Goal: Book appointment/travel/reservation

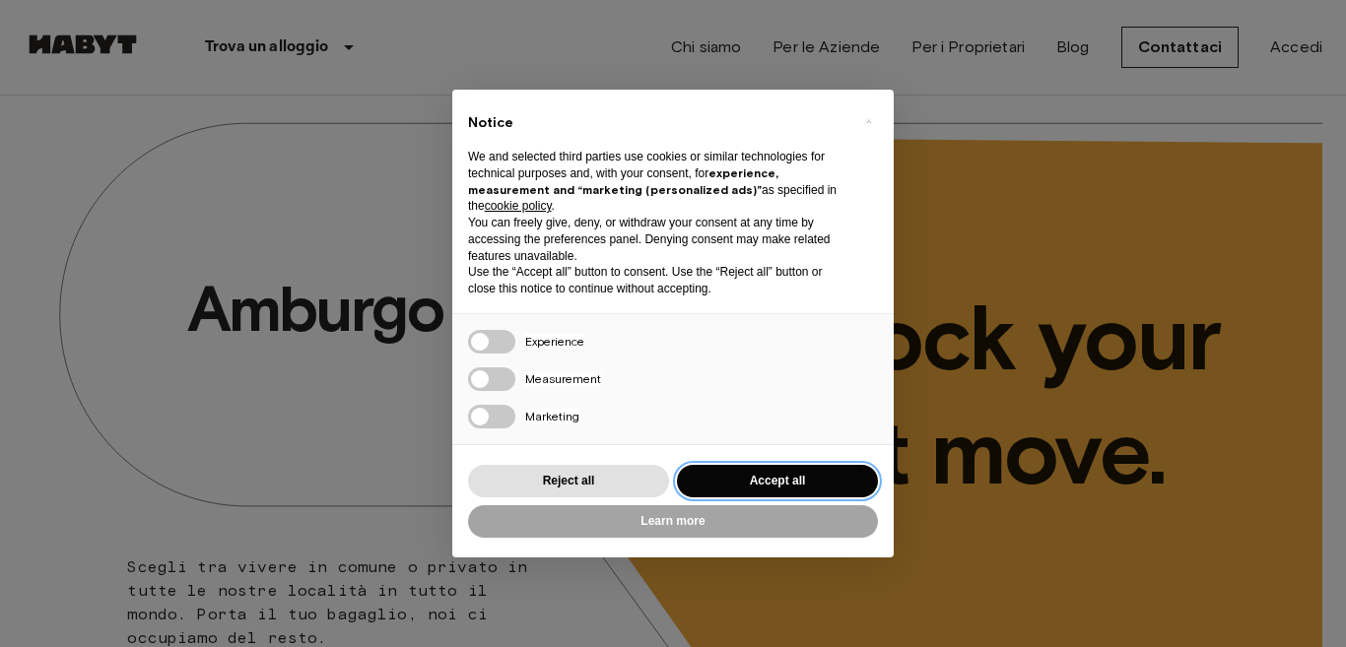
click at [820, 480] on button "Accept all" at bounding box center [777, 481] width 201 height 33
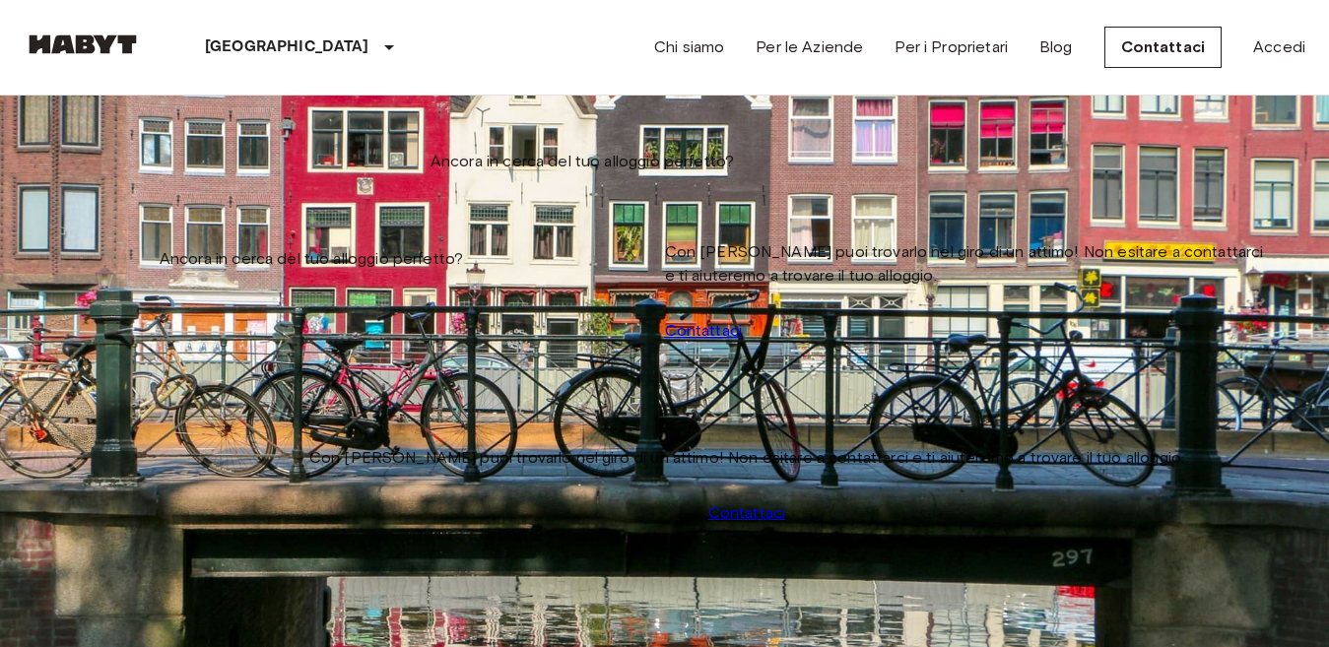
click at [116, 190] on input "Data di check-in" at bounding box center [94, 200] width 140 height 20
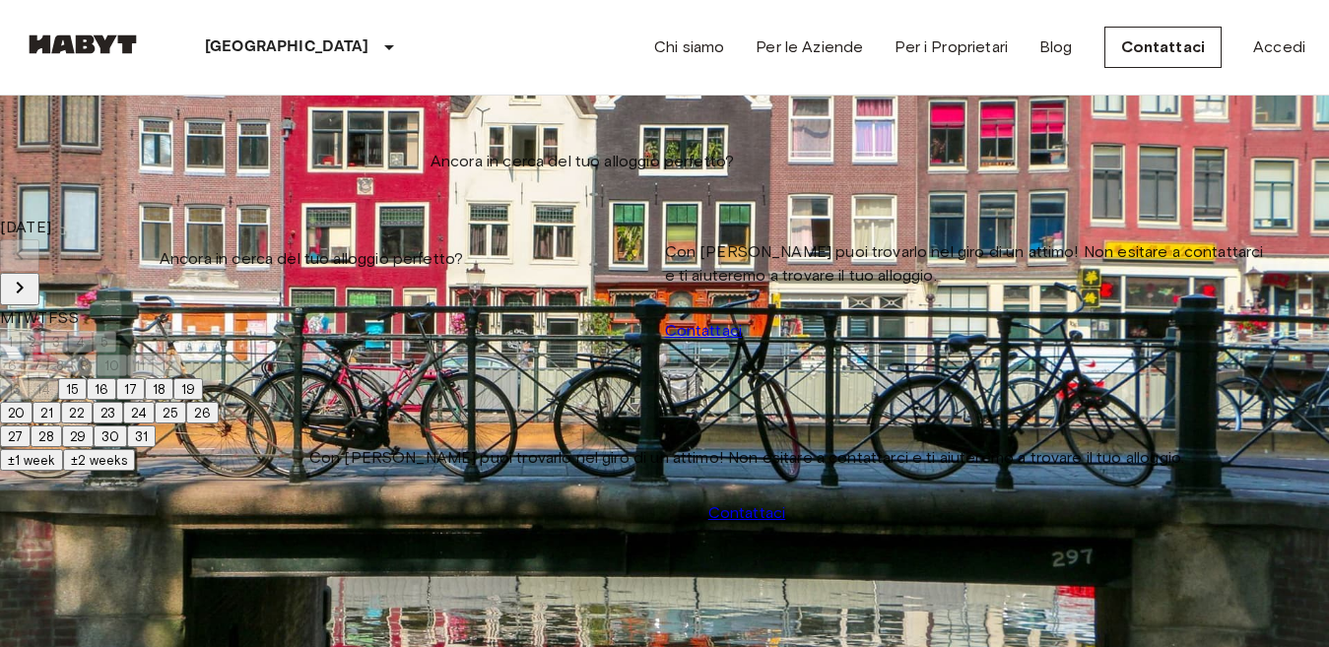
click at [32, 276] on icon "Next month" at bounding box center [20, 288] width 24 height 24
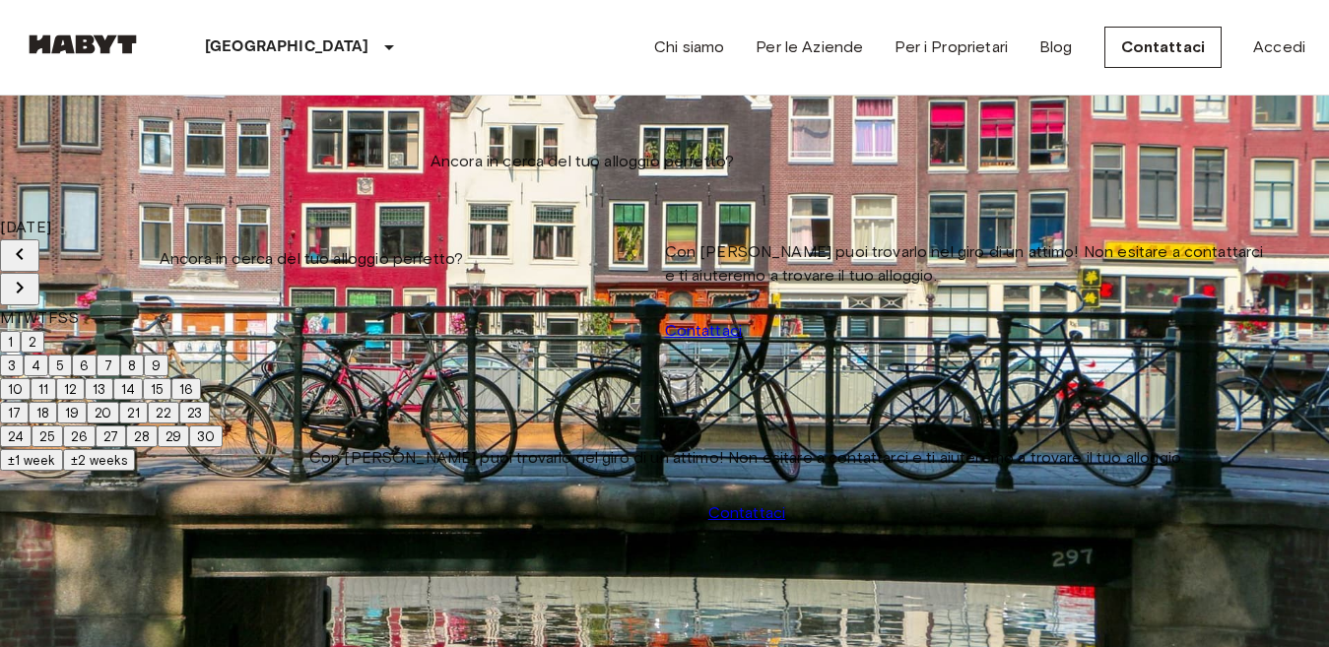
click at [21, 333] on button "1" at bounding box center [10, 342] width 21 height 22
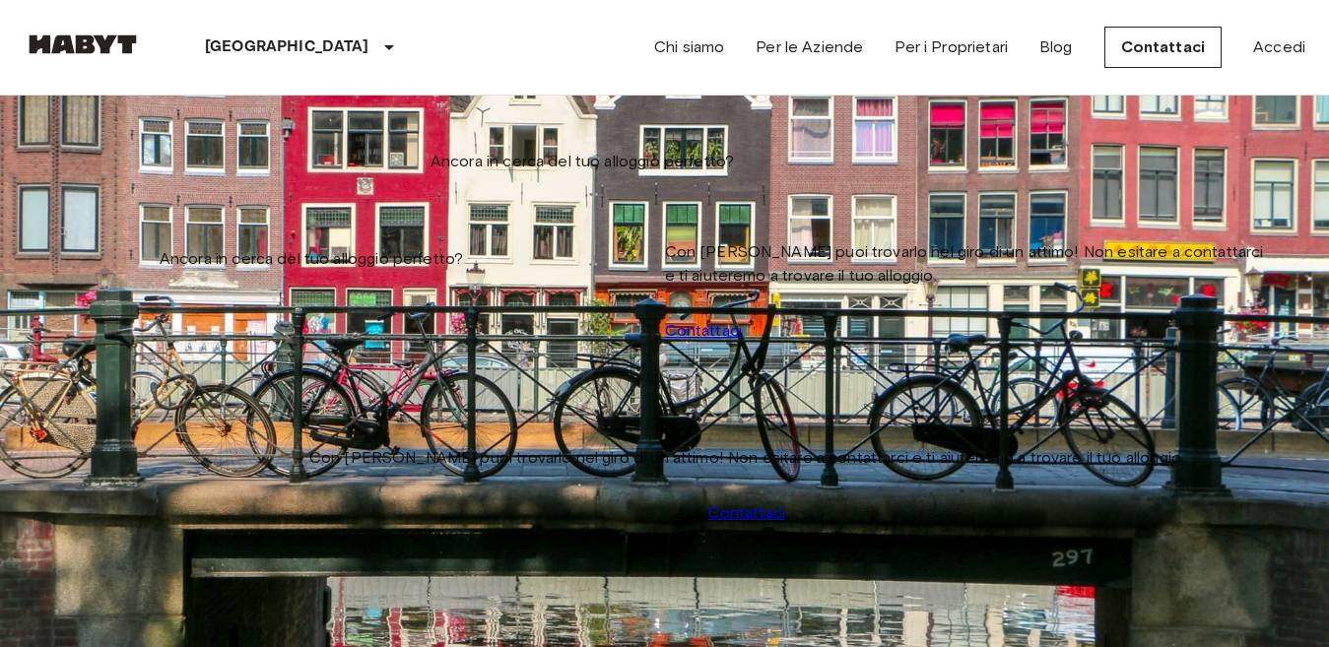
type input "**********"
click at [195, 156] on icon "tune" at bounding box center [183, 144] width 24 height 24
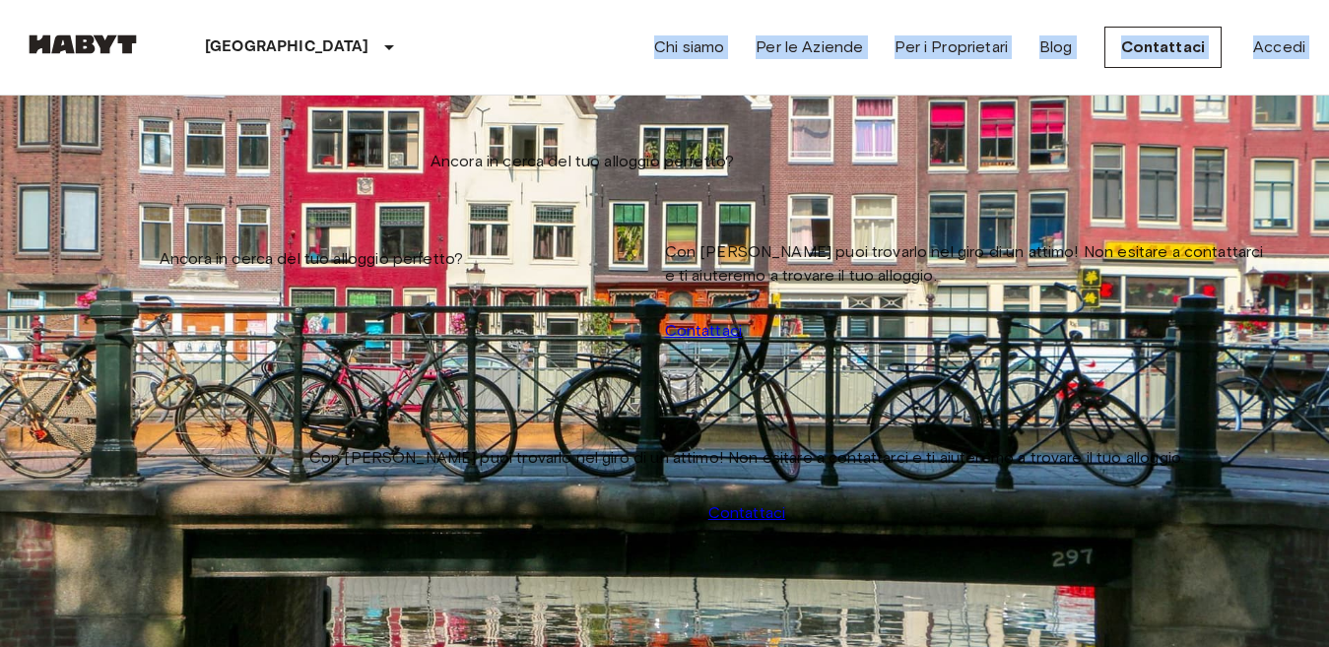
drag, startPoint x: 667, startPoint y: 313, endPoint x: 617, endPoint y: 78, distance: 240.8
